Goal: Navigation & Orientation: Find specific page/section

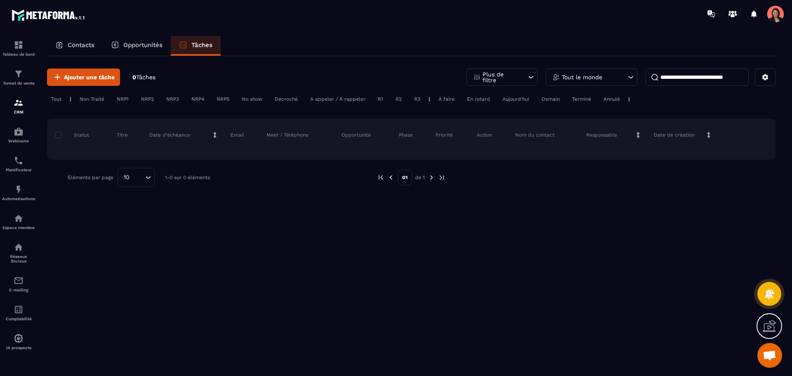
scroll to position [91, 0]
click at [66, 48] on div "Contacts" at bounding box center [75, 46] width 56 height 20
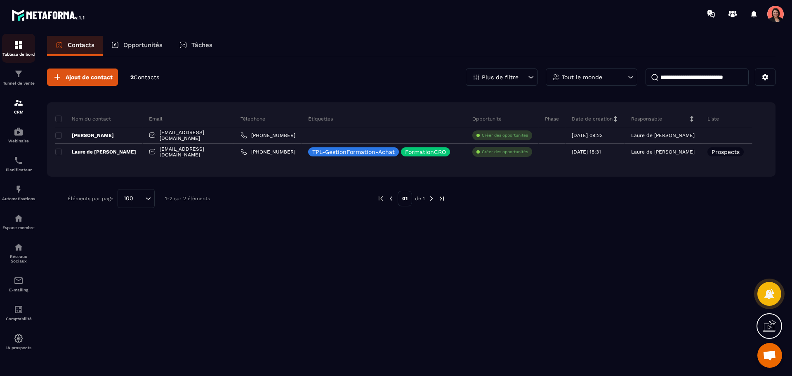
click at [21, 48] on img at bounding box center [19, 45] width 10 height 10
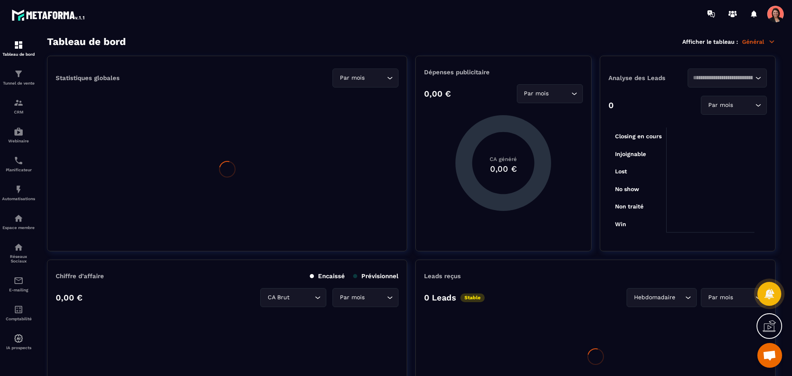
click at [0, 0] on img at bounding box center [0, 0] width 0 height 0
